Goal: Task Accomplishment & Management: Manage account settings

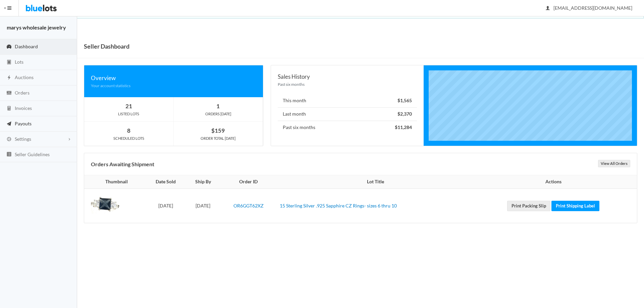
click at [26, 126] on span "Payouts" at bounding box center [23, 124] width 17 height 6
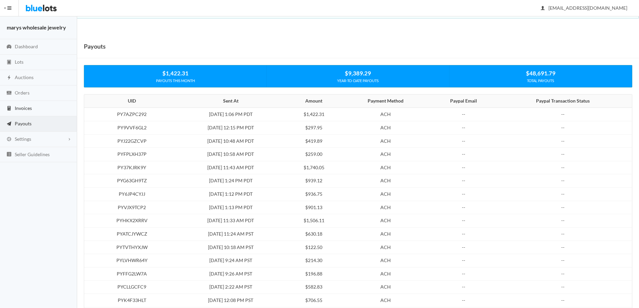
click at [27, 109] on span "Invoices" at bounding box center [23, 108] width 17 height 6
